Goal: Information Seeking & Learning: Learn about a topic

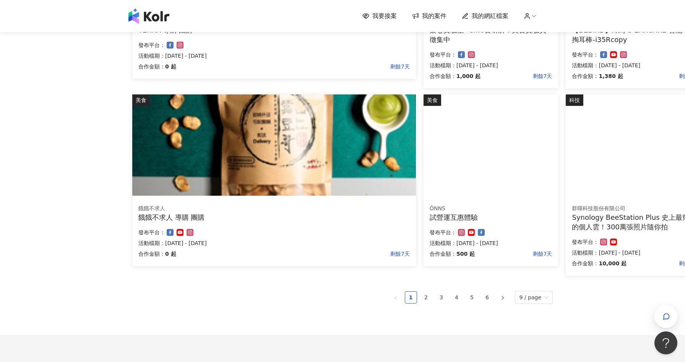
scroll to position [455, 0]
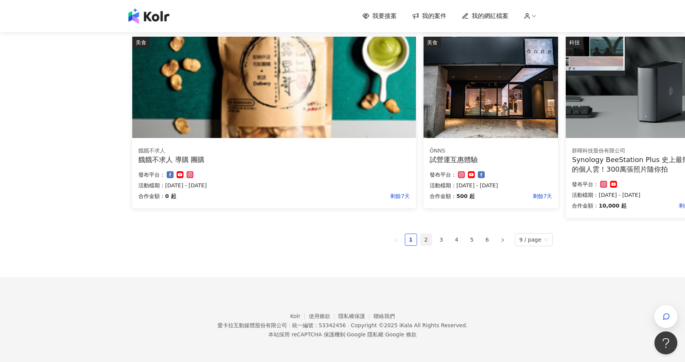
click at [431, 240] on link "2" at bounding box center [426, 239] width 11 height 11
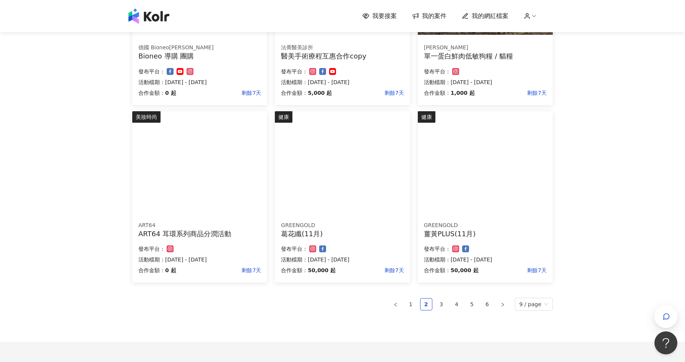
scroll to position [358, 0]
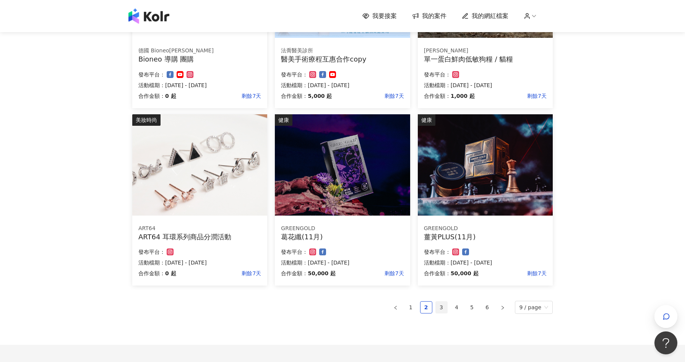
click at [445, 308] on link "3" at bounding box center [441, 307] width 11 height 11
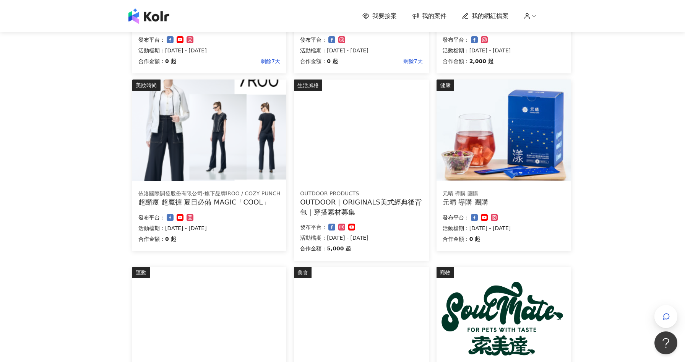
scroll to position [320, 0]
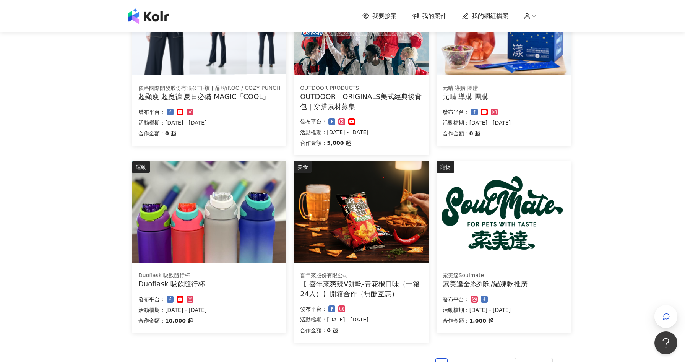
click at [236, 290] on div "Duoflask 吸飲隨行杯 Duoflask 吸飲隨行杯 合作金額： 10,000 起 發布平台： 活動檔期：[DATE] - [DATE]" at bounding box center [209, 299] width 154 height 67
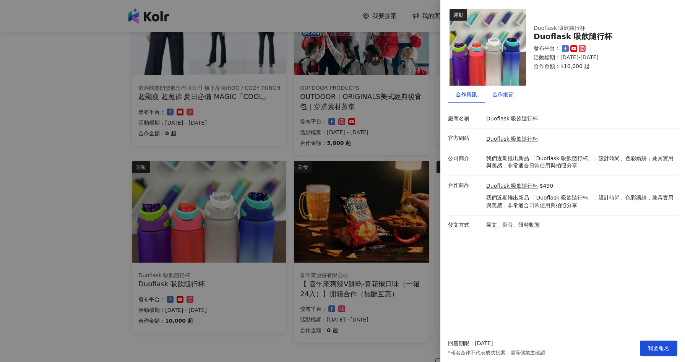
click at [509, 96] on div "合作細節" at bounding box center [502, 94] width 21 height 8
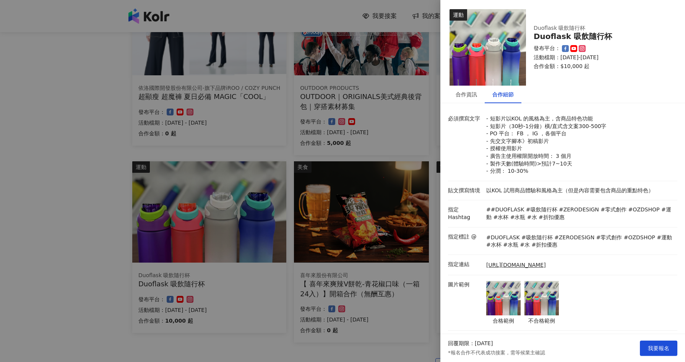
click at [78, 262] on div at bounding box center [342, 181] width 685 height 362
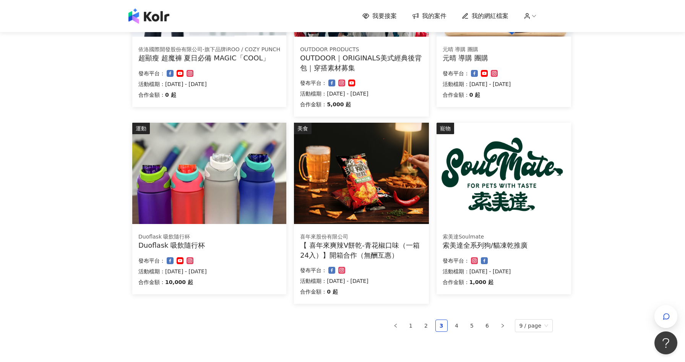
scroll to position [445, 0]
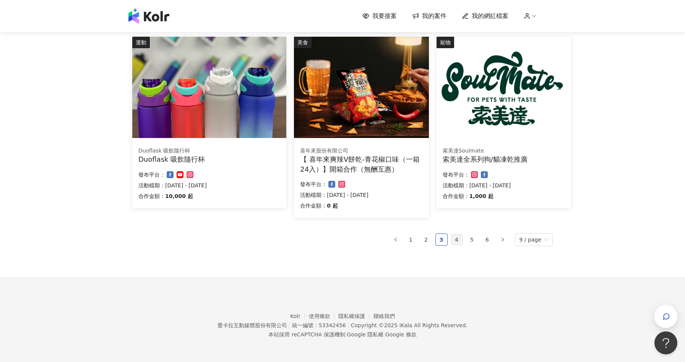
click at [461, 237] on link "4" at bounding box center [456, 239] width 11 height 11
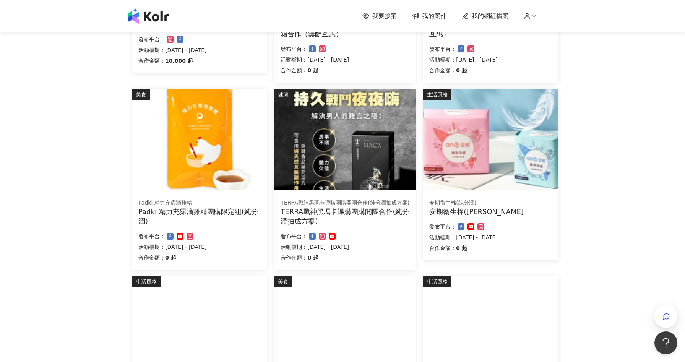
scroll to position [452, 0]
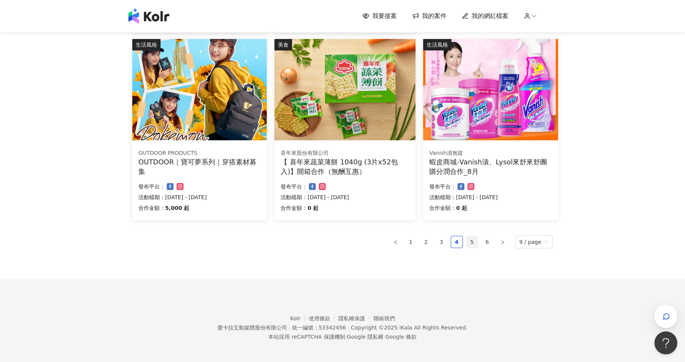
click at [476, 240] on link "5" at bounding box center [471, 241] width 11 height 11
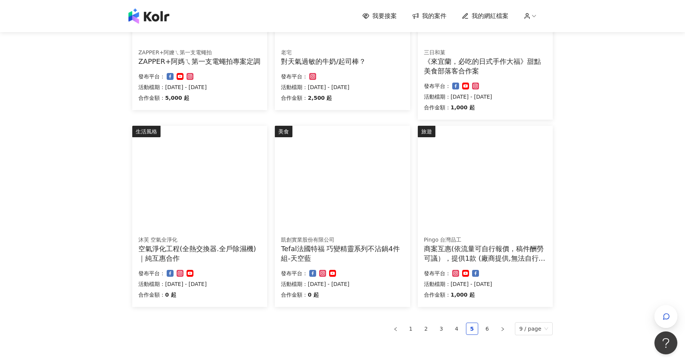
scroll to position [455, 0]
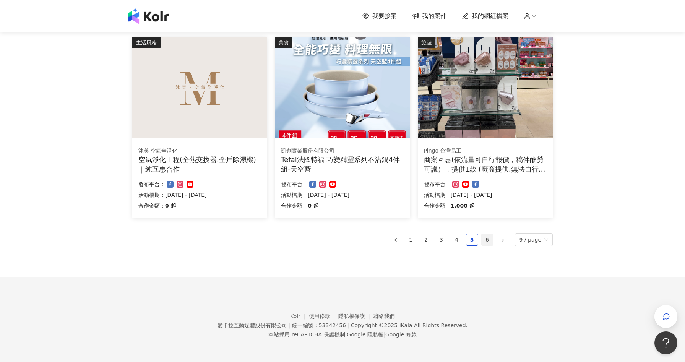
click at [489, 242] on link "6" at bounding box center [487, 239] width 11 height 11
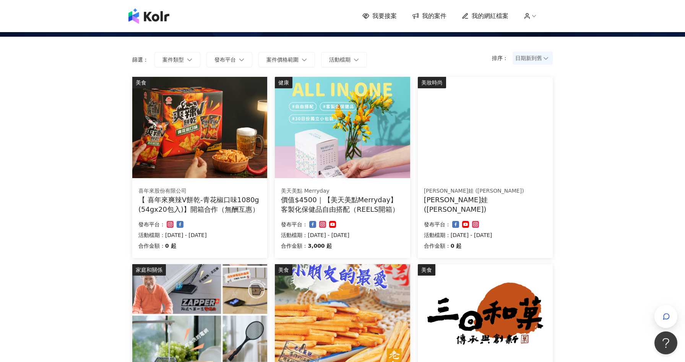
scroll to position [0, 0]
